Goal: Task Accomplishment & Management: Manage account settings

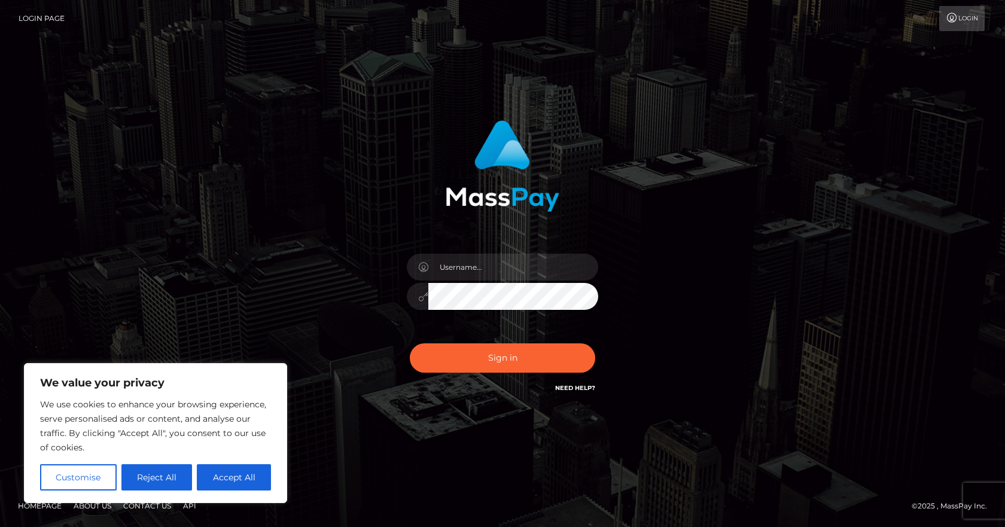
type input "[PERSON_NAME][EMAIL_ADDRESS][PERSON_NAME][DOMAIN_NAME]"
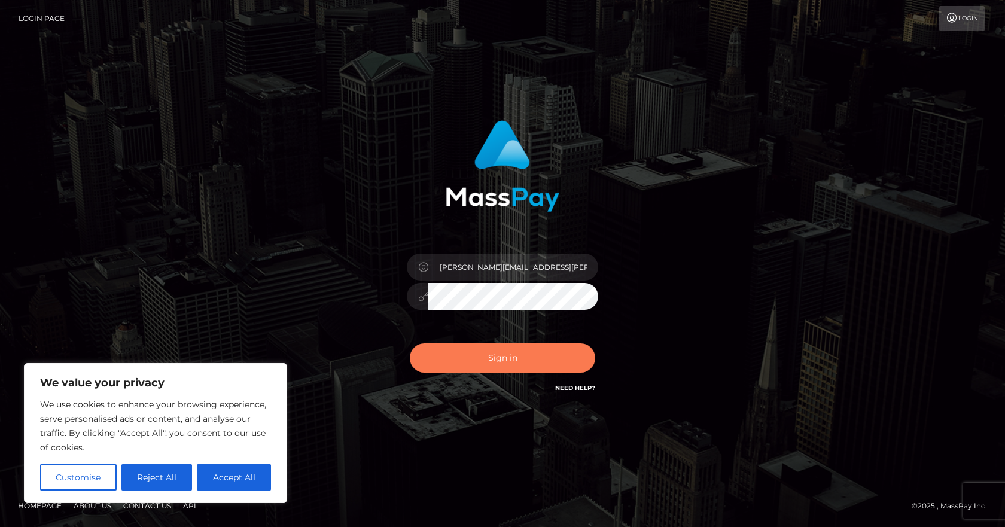
click at [495, 362] on button "Sign in" at bounding box center [502, 357] width 185 height 29
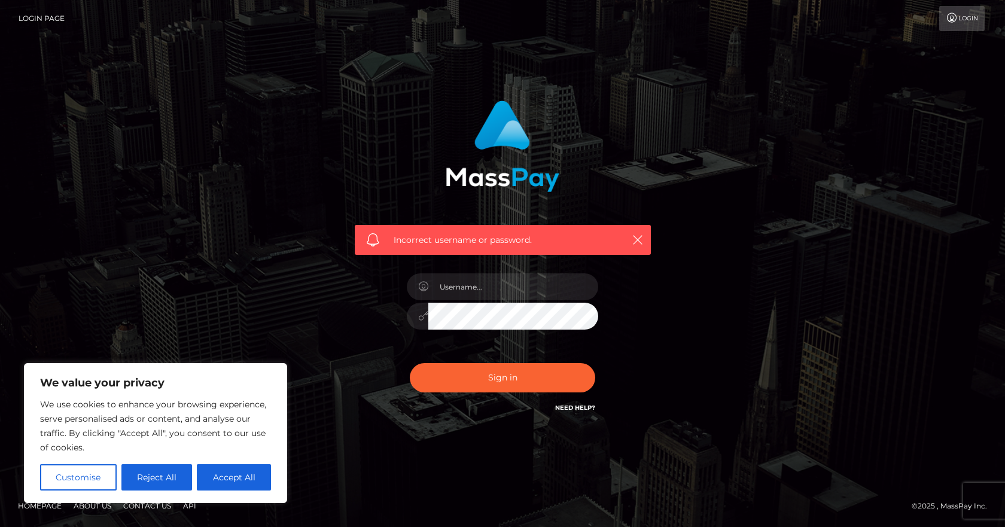
click at [217, 483] on button "Accept All" at bounding box center [234, 477] width 74 height 26
checkbox input "true"
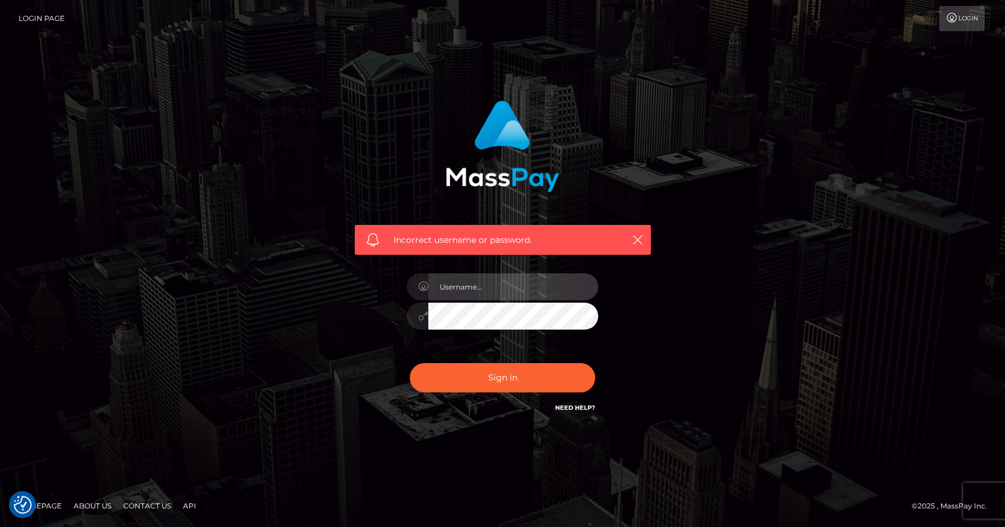
click at [442, 288] on input "text" at bounding box center [513, 286] width 170 height 27
type input "paula.giusti@b2spin.com"
click at [425, 318] on icon at bounding box center [423, 316] width 10 height 10
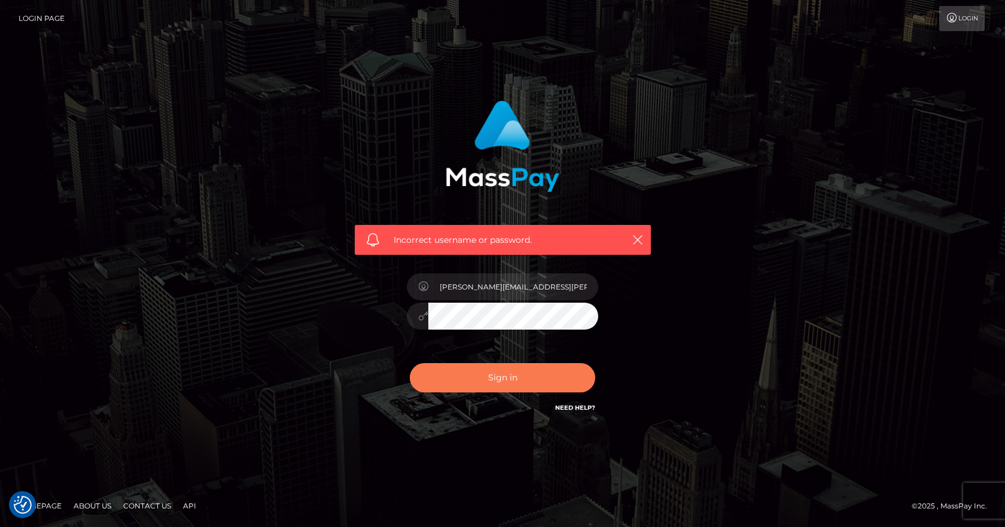
click at [496, 373] on button "Sign in" at bounding box center [502, 377] width 185 height 29
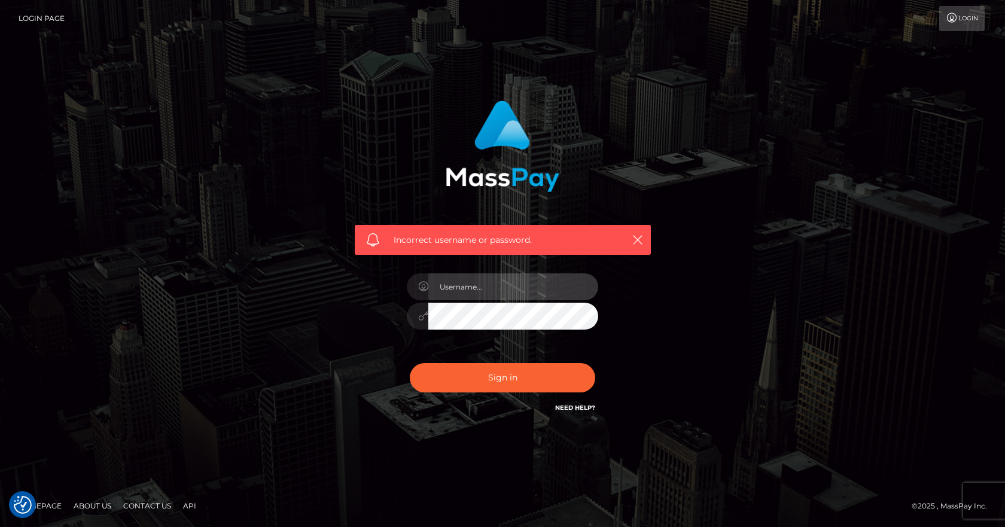
click at [477, 283] on input "text" at bounding box center [513, 286] width 170 height 27
type input "[PERSON_NAME][EMAIL_ADDRESS][PERSON_NAME][DOMAIN_NAME]"
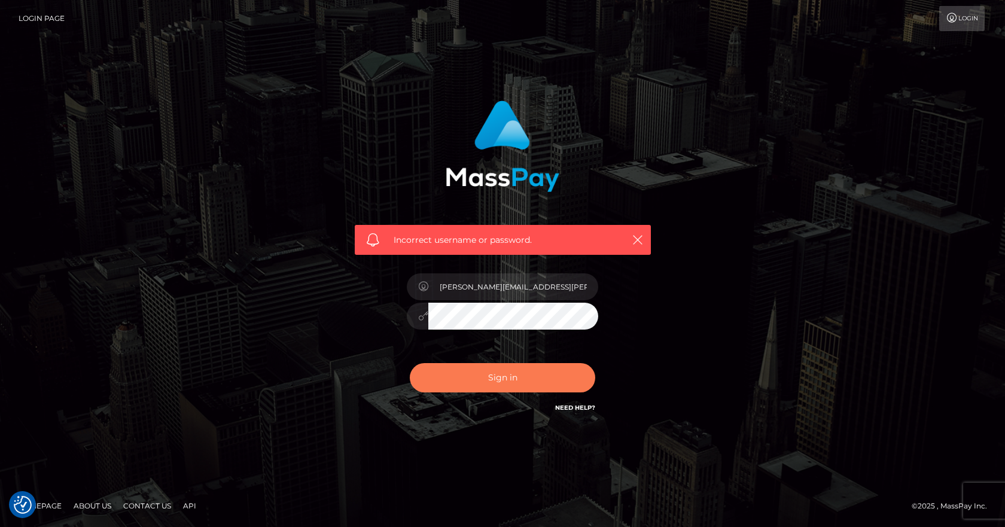
click at [480, 371] on button "Sign in" at bounding box center [502, 377] width 185 height 29
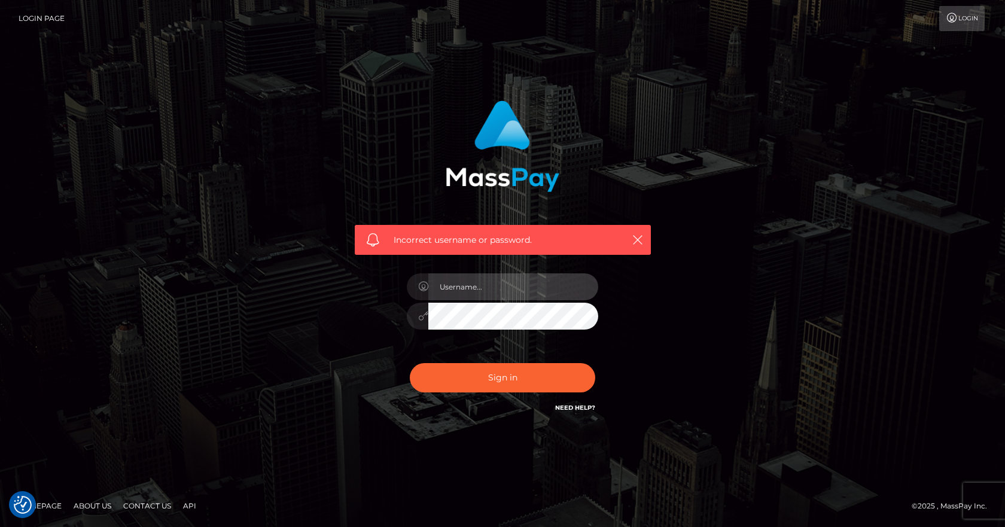
click at [458, 287] on input "text" at bounding box center [513, 286] width 170 height 27
type input "Pau"
click at [485, 265] on div "Pau" at bounding box center [502, 309] width 209 height 91
drag, startPoint x: 485, startPoint y: 277, endPoint x: 483, endPoint y: 289, distance: 12.1
click at [484, 278] on input "Pau" at bounding box center [513, 286] width 170 height 27
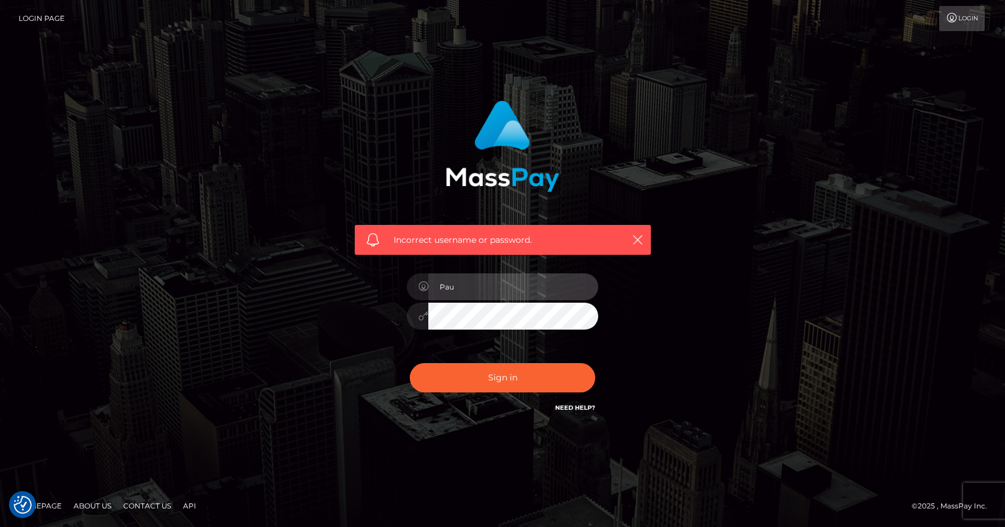
drag, startPoint x: 484, startPoint y: 296, endPoint x: 406, endPoint y: 286, distance: 78.4
click at [406, 286] on div "Pau" at bounding box center [502, 309] width 209 height 91
click at [480, 288] on input "text" at bounding box center [513, 286] width 170 height 27
paste input "Paula.B2Spin"
type input "Paula.B2Spin"
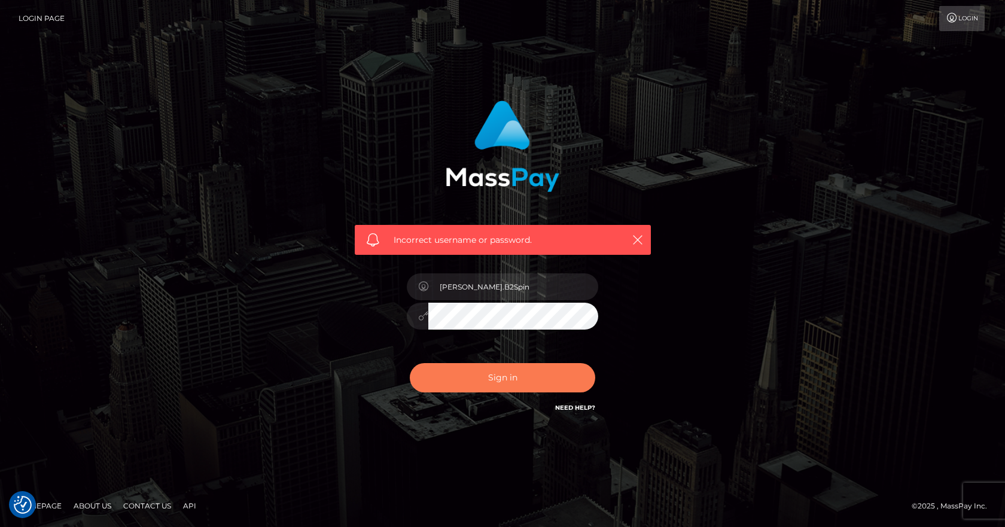
click at [487, 369] on button "Sign in" at bounding box center [502, 377] width 185 height 29
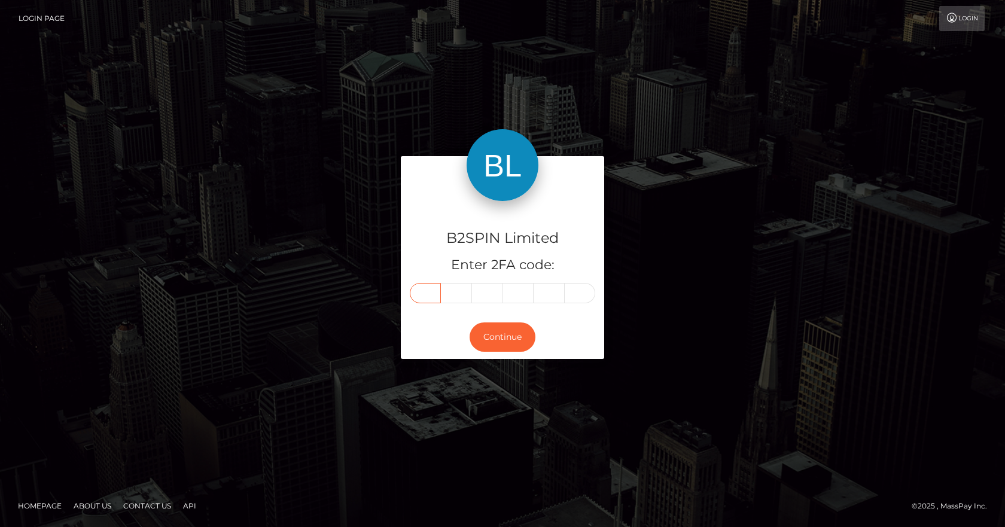
click at [426, 297] on input "text" at bounding box center [425, 293] width 31 height 20
type input "0"
type input "3"
type input "2"
type input "5"
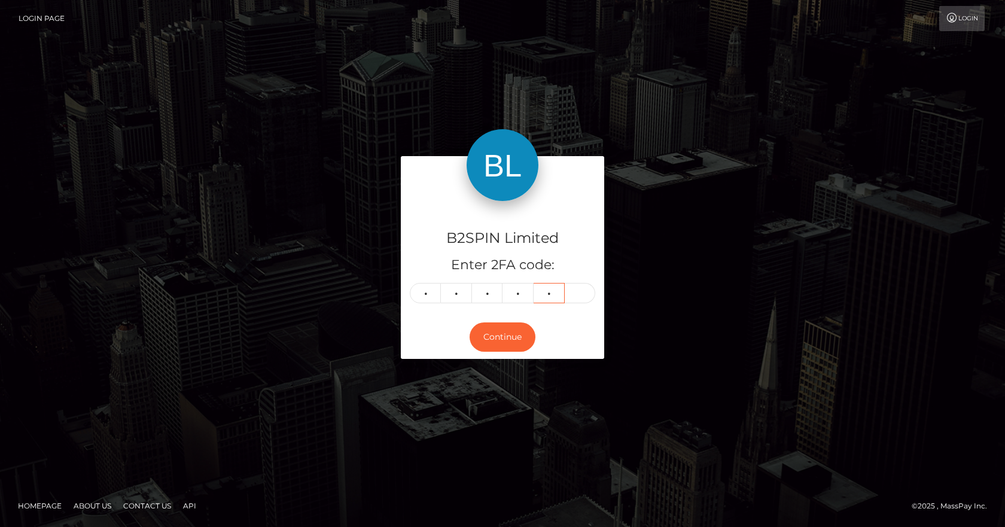
type input "1"
type input "2"
